Goal: Complete application form

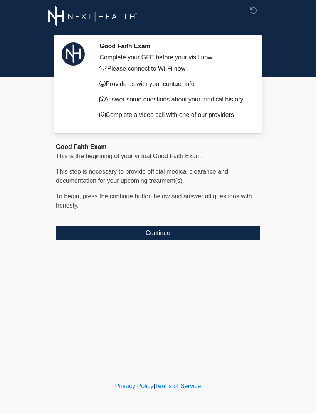
click at [185, 237] on button "Continue" at bounding box center [158, 233] width 205 height 15
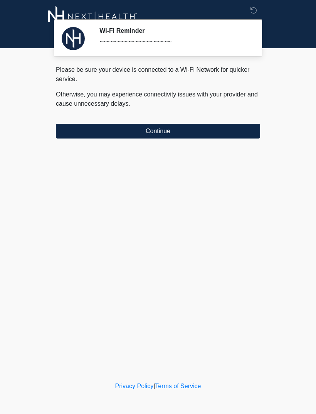
click at [208, 124] on button "Continue" at bounding box center [158, 131] width 205 height 15
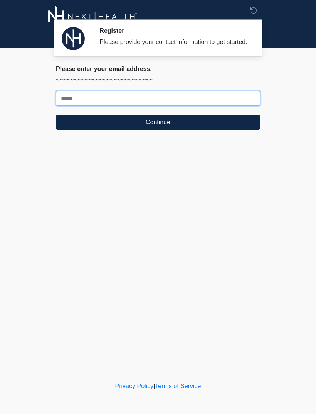
click at [200, 103] on input "Where should we email your treatment plan?" at bounding box center [158, 98] width 205 height 15
type input "**********"
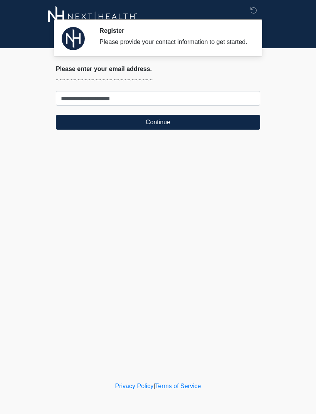
click at [237, 130] on button "Continue" at bounding box center [158, 122] width 205 height 15
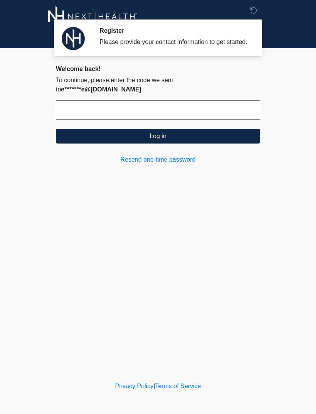
click at [223, 105] on input "text" at bounding box center [158, 109] width 205 height 19
type input "******"
click at [188, 140] on button "Log in" at bounding box center [158, 136] width 205 height 15
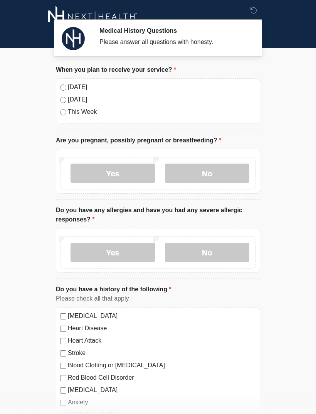
click at [225, 175] on label "No" at bounding box center [207, 173] width 85 height 19
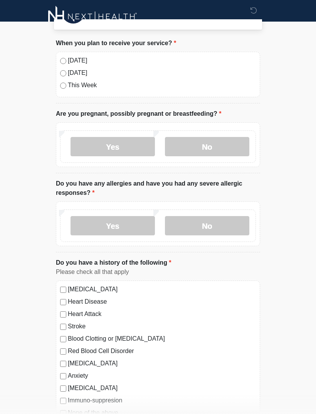
scroll to position [27, 0]
click at [228, 224] on label "No" at bounding box center [207, 225] width 85 height 19
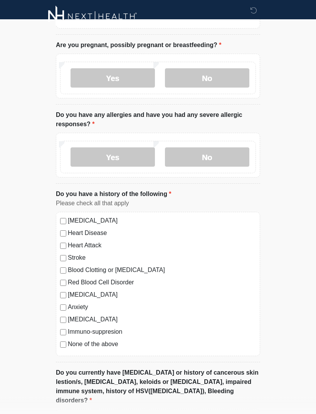
scroll to position [95, 0]
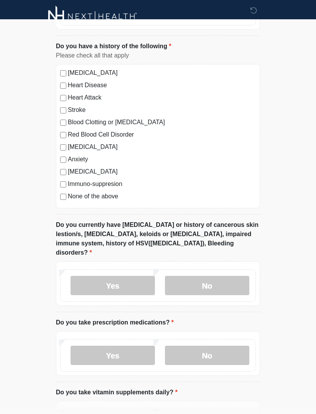
click at [237, 279] on label "No" at bounding box center [207, 285] width 85 height 19
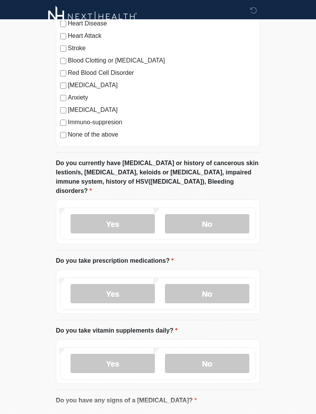
click at [233, 289] on label "No" at bounding box center [207, 293] width 85 height 19
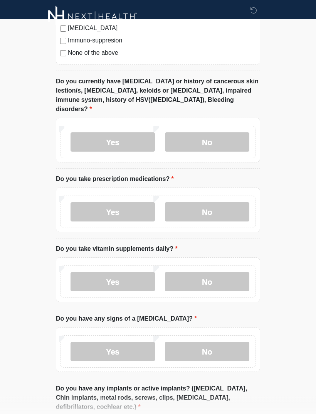
scroll to position [387, 0]
click at [127, 273] on label "Yes" at bounding box center [113, 281] width 85 height 19
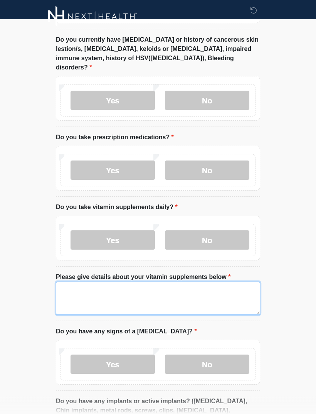
click at [212, 289] on textarea "Please give details about your vitamin supplements below" at bounding box center [158, 298] width 205 height 33
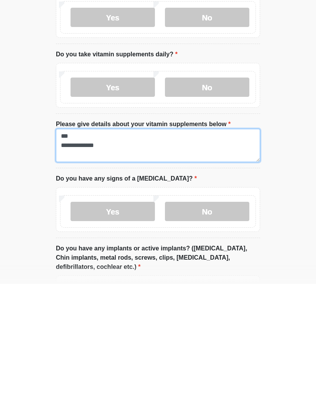
type textarea "**********"
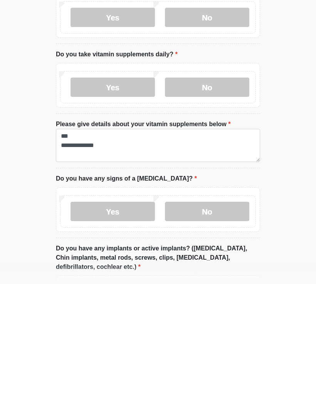
click at [222, 332] on label "No" at bounding box center [207, 341] width 85 height 19
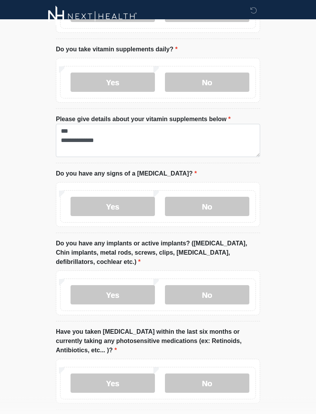
scroll to position [609, 0]
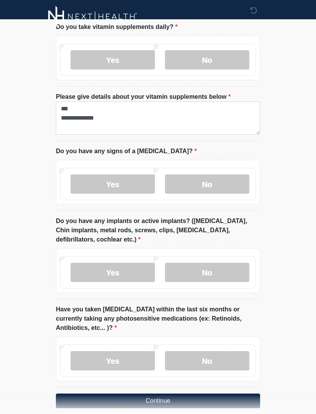
click at [124, 264] on label "Yes" at bounding box center [113, 272] width 85 height 19
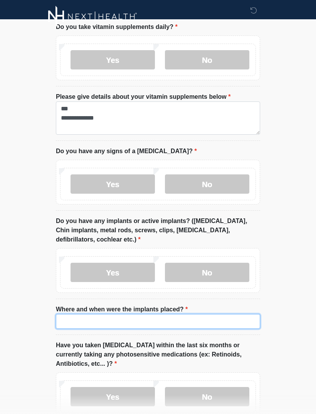
click at [164, 314] on input "Where and when were the implants placed?" at bounding box center [158, 321] width 205 height 15
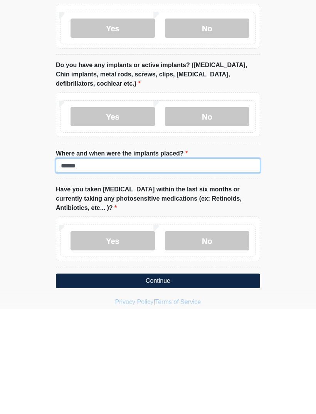
type input "******"
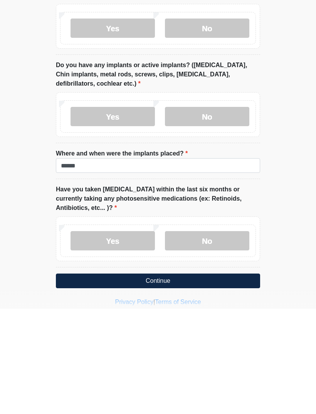
click at [223, 337] on label "No" at bounding box center [207, 346] width 85 height 19
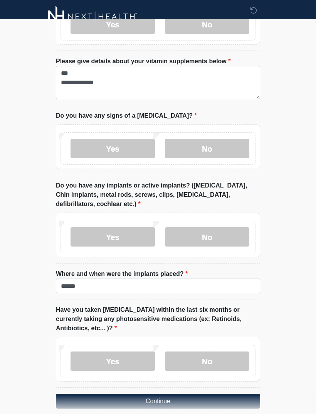
click at [201, 394] on button "Continue" at bounding box center [158, 401] width 205 height 15
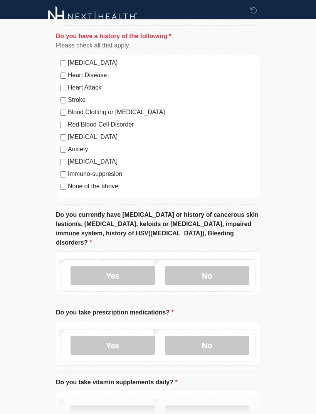
click at [105, 190] on label "None of the above" at bounding box center [162, 186] width 188 height 9
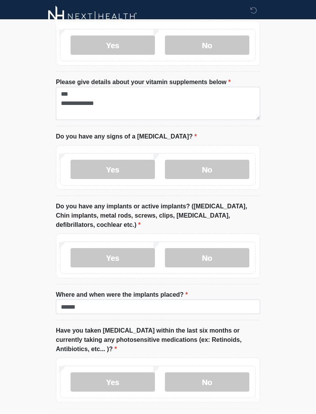
scroll to position [644, 0]
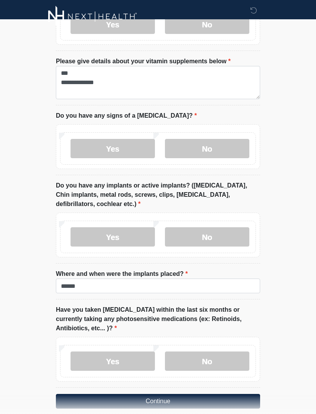
click at [204, 396] on button "Continue" at bounding box center [158, 401] width 205 height 15
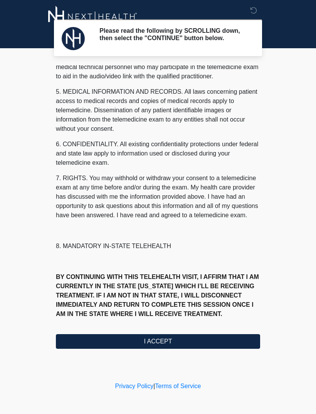
scroll to position [234, 0]
click at [184, 346] on button "I ACCEPT" at bounding box center [158, 341] width 205 height 15
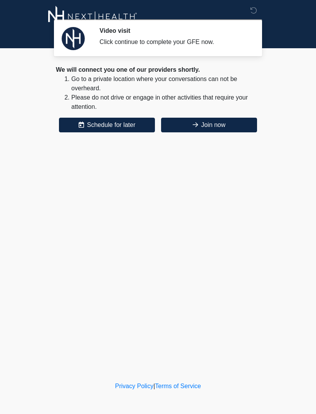
click at [224, 125] on button "Join now" at bounding box center [209, 125] width 96 height 15
